Goal: Entertainment & Leisure: Consume media (video, audio)

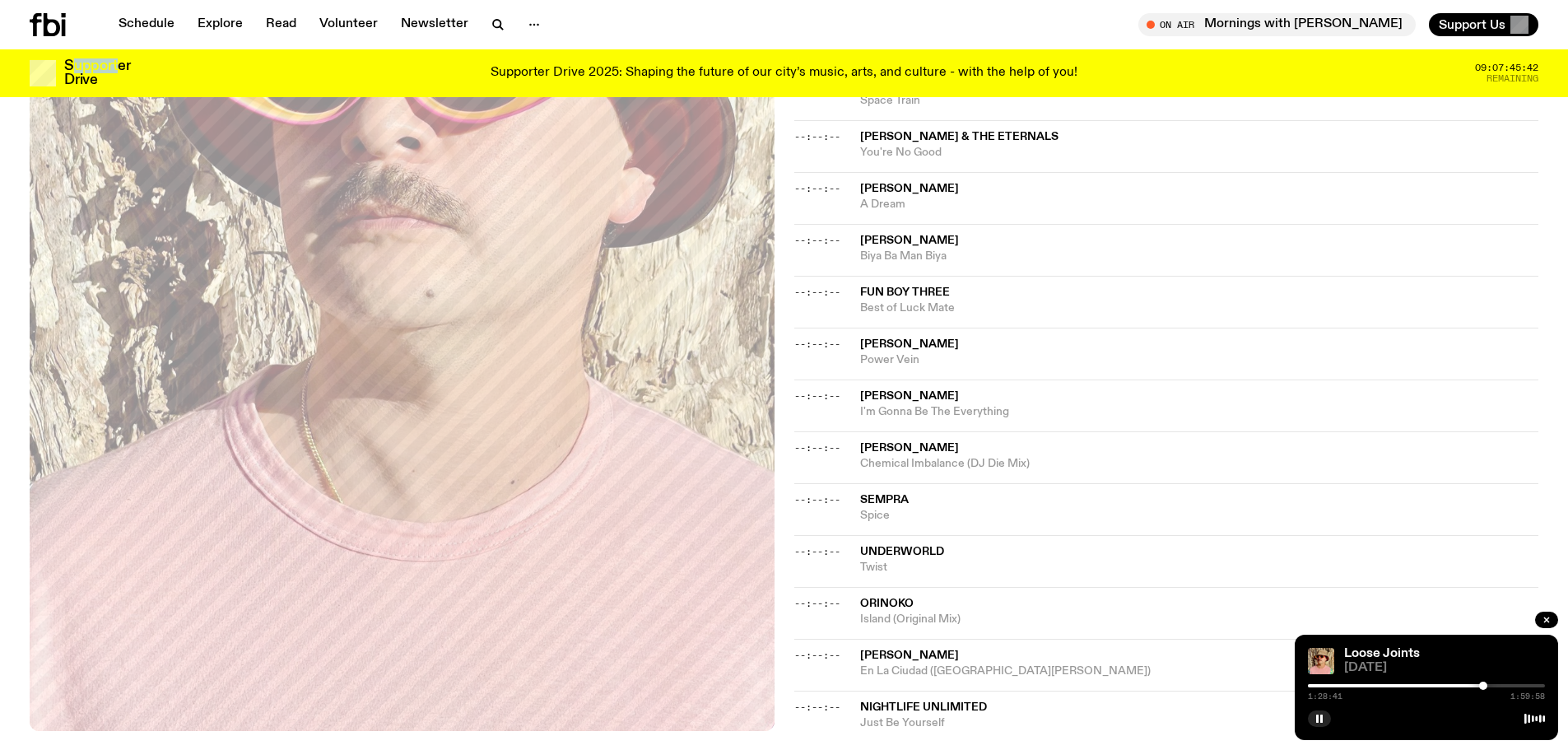
scroll to position [1140, 0]
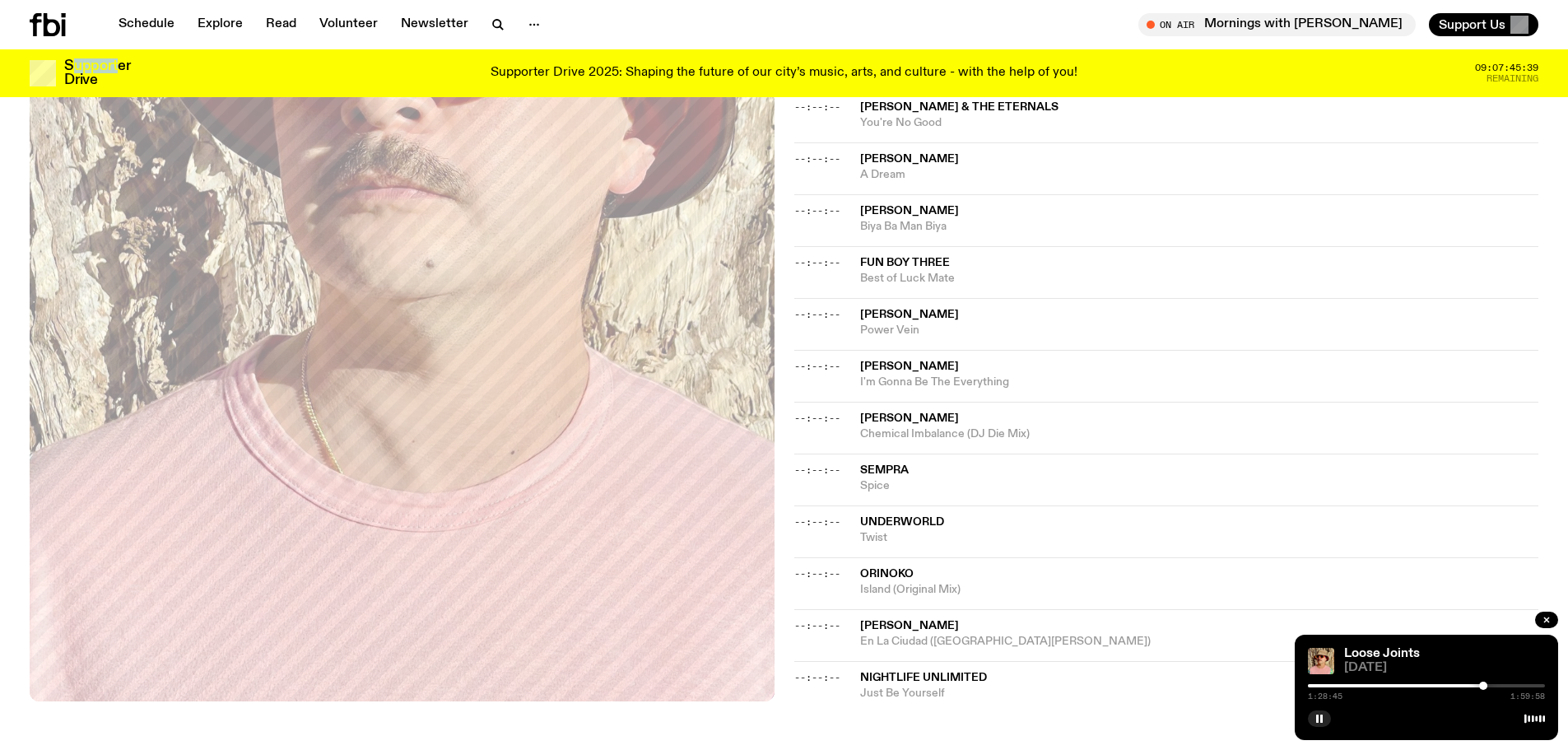
click at [1492, 688] on div "1:28:45 1:59:58" at bounding box center [1426, 691] width 237 height 20
click at [1490, 682] on div at bounding box center [1489, 685] width 8 height 8
click at [1494, 682] on div at bounding box center [1493, 685] width 8 height 8
click at [1500, 683] on div at bounding box center [1498, 685] width 8 height 8
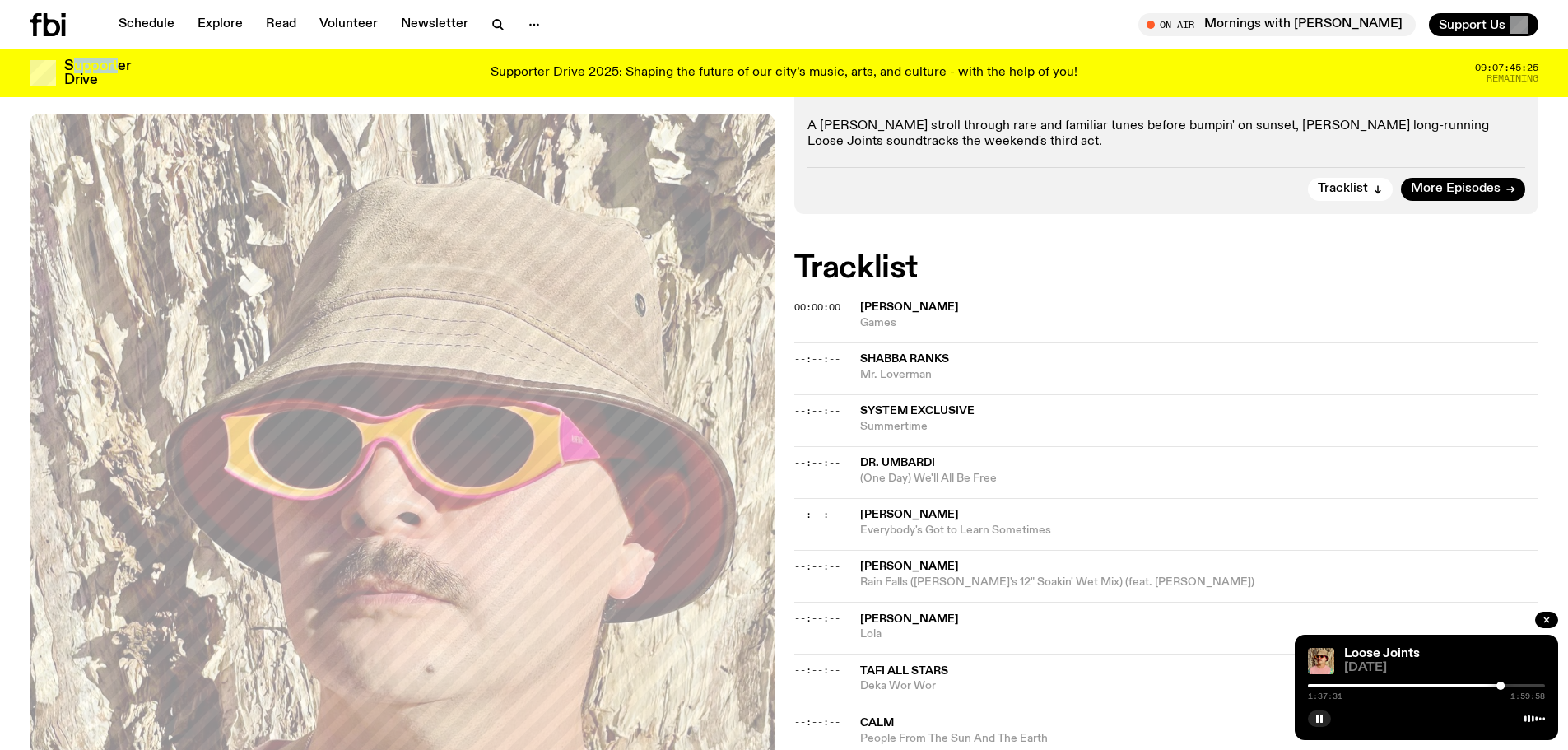
scroll to position [0, 0]
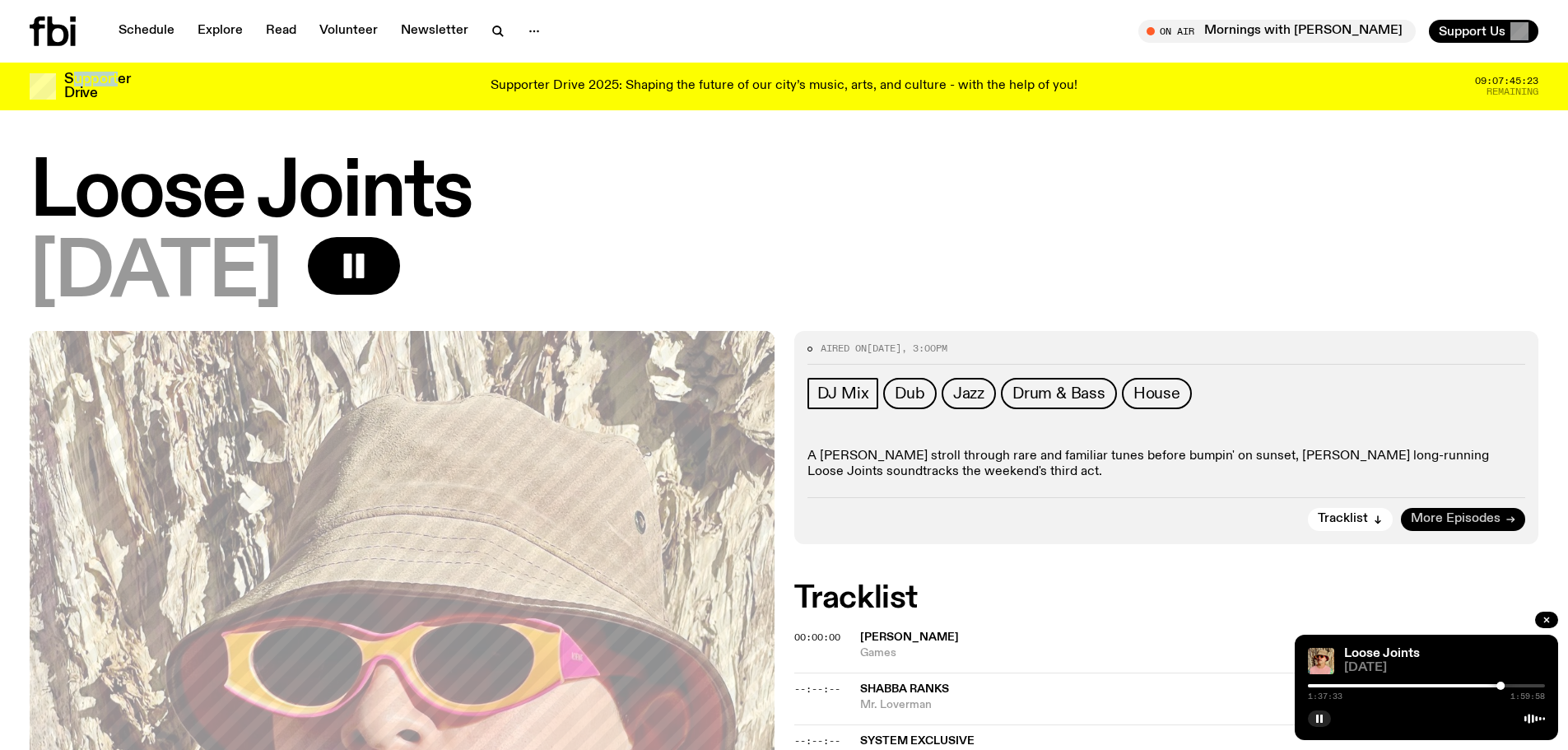
click at [1464, 519] on span "More Episodes" at bounding box center [1455, 519] width 90 height 12
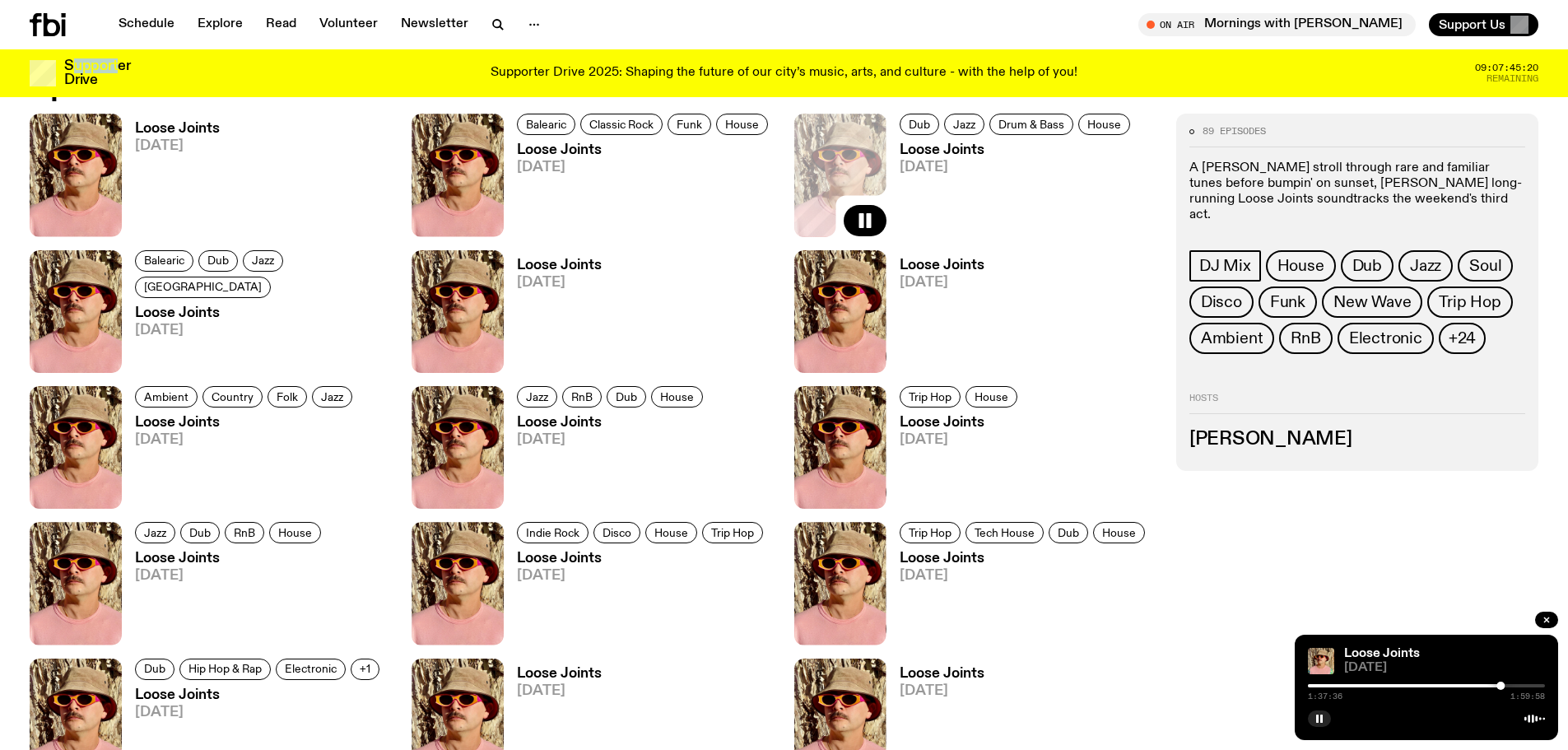
scroll to position [895, 0]
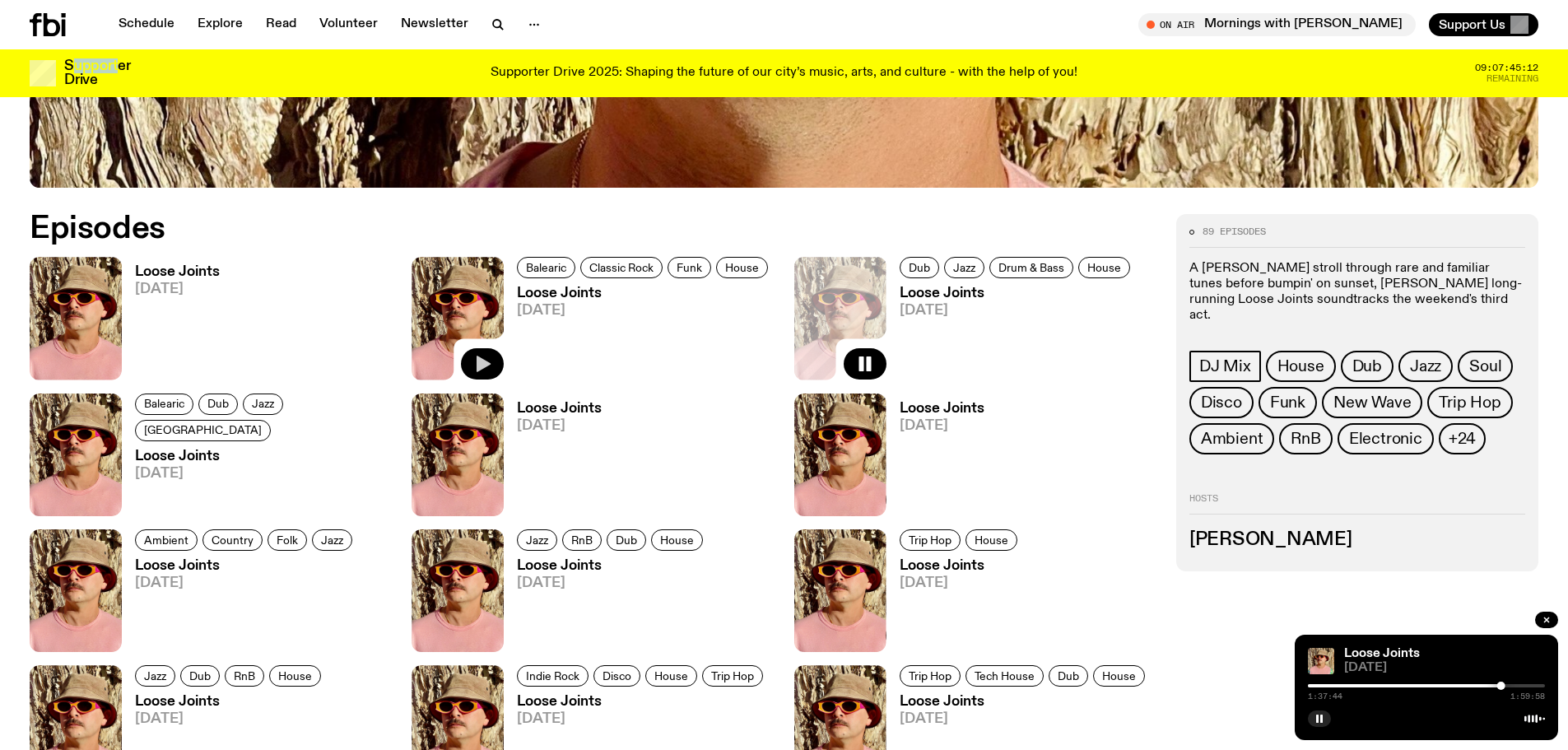
click at [481, 365] on icon "button" at bounding box center [483, 364] width 14 height 16
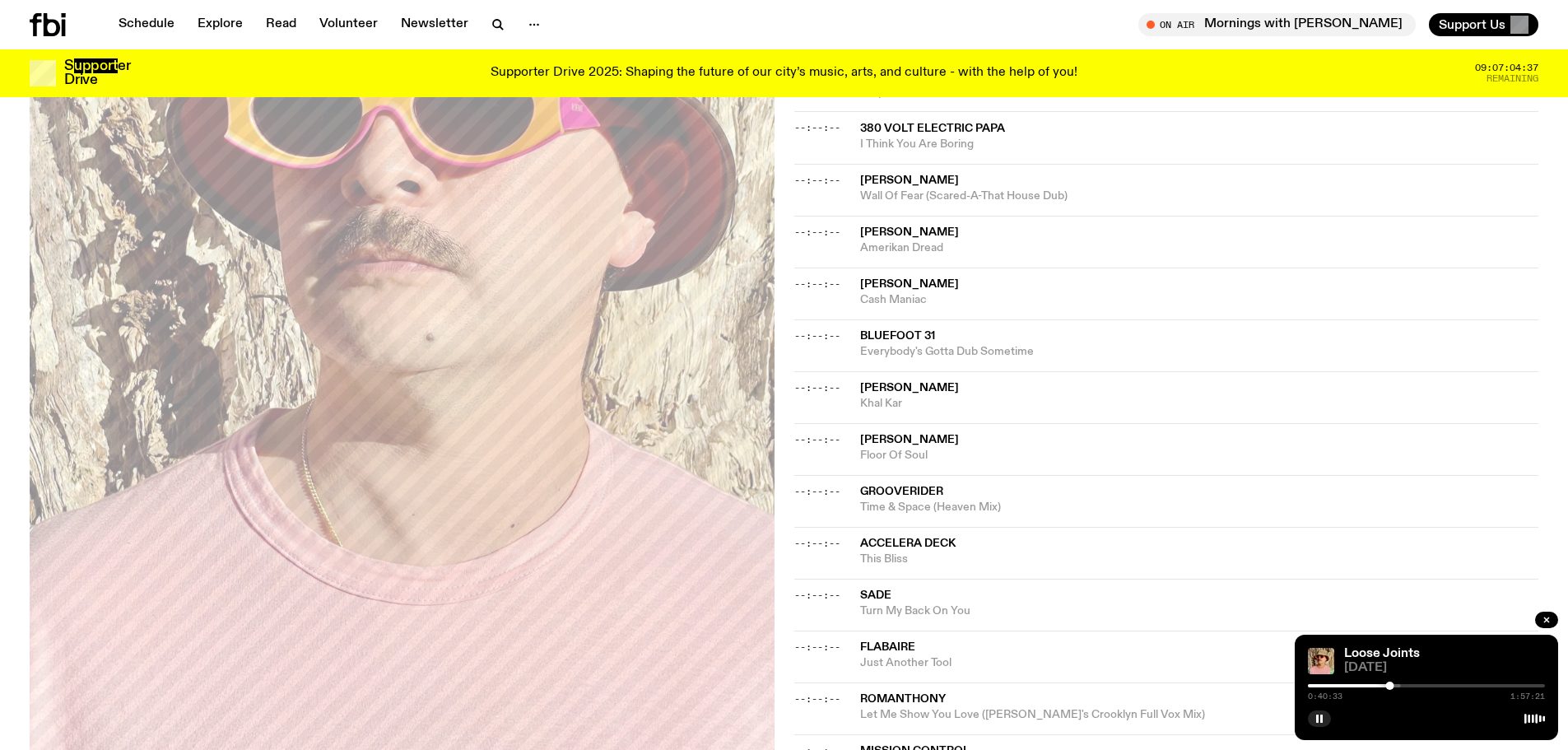
scroll to position [648, 0]
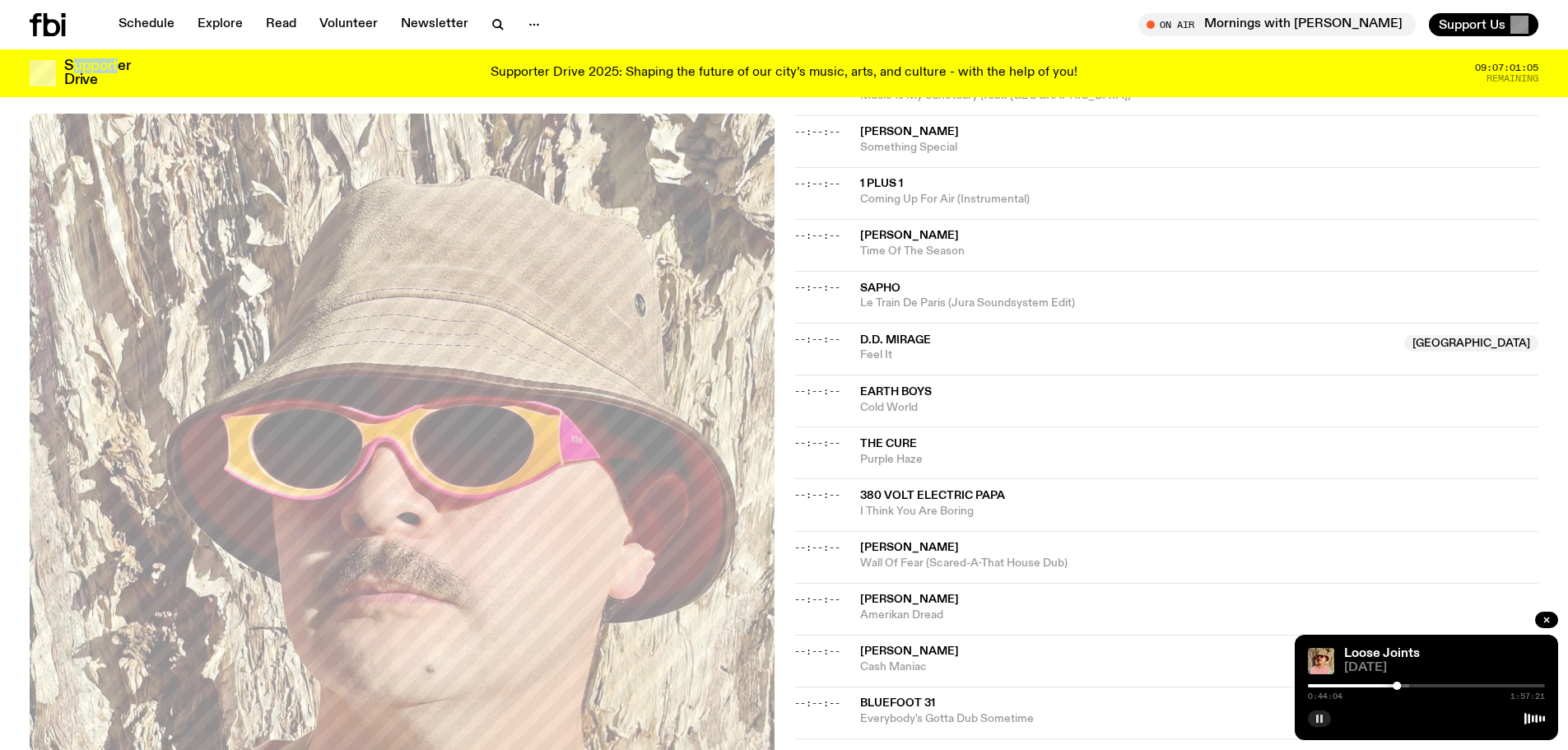
click at [1316, 719] on icon "button" at bounding box center [1319, 718] width 10 height 10
